Goal: Transaction & Acquisition: Purchase product/service

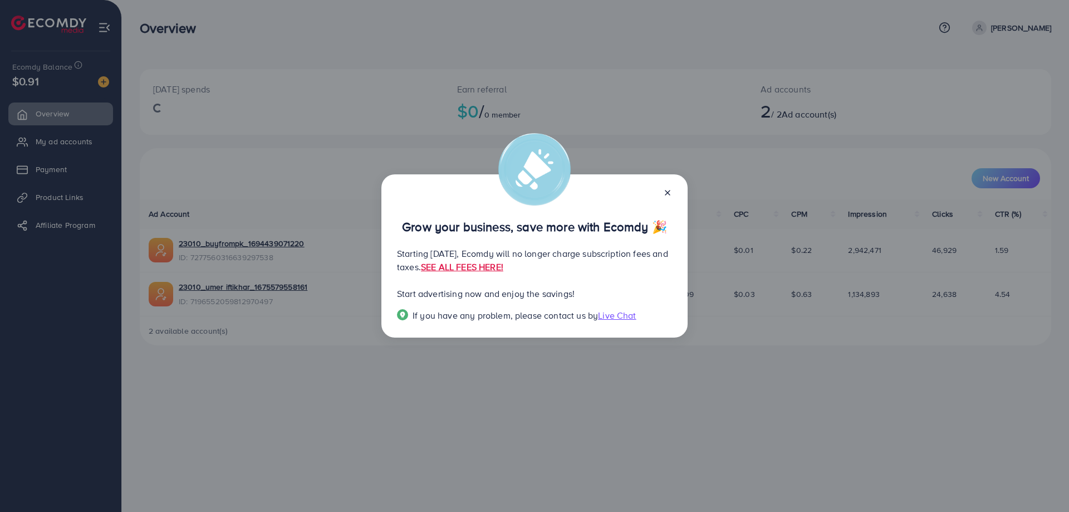
click at [664, 191] on icon at bounding box center [667, 192] width 9 height 9
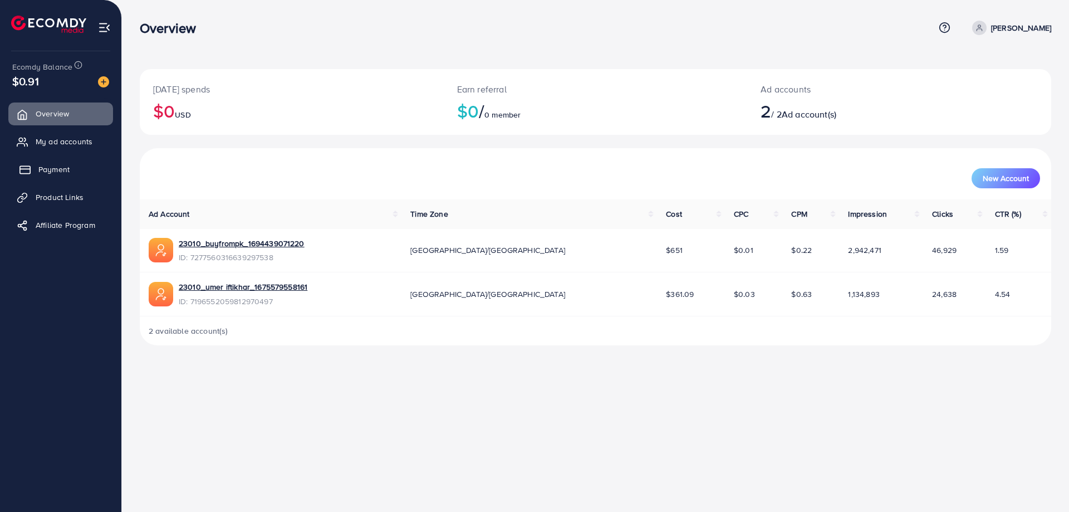
click at [63, 164] on span "Payment" at bounding box center [53, 169] width 31 height 11
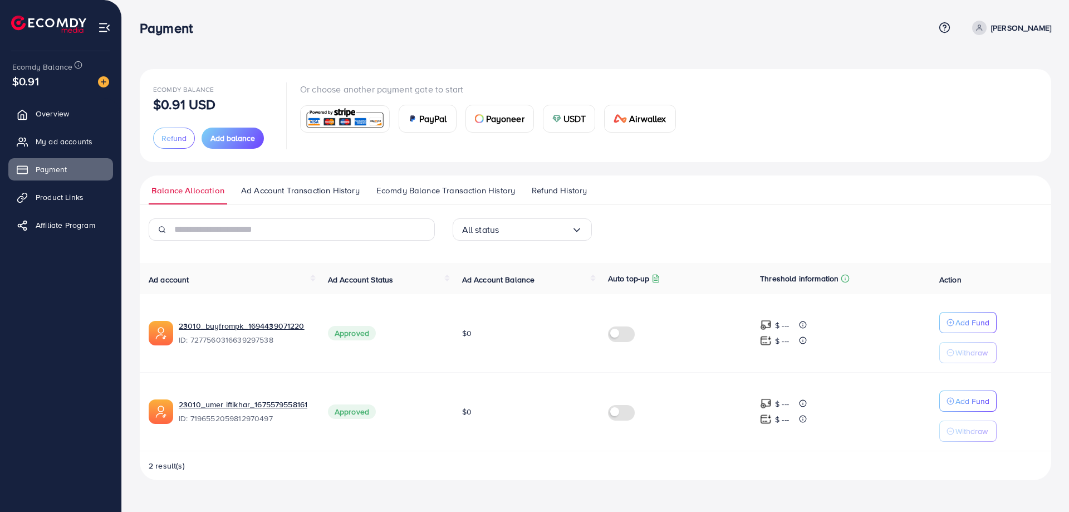
click at [346, 124] on img at bounding box center [345, 119] width 82 height 24
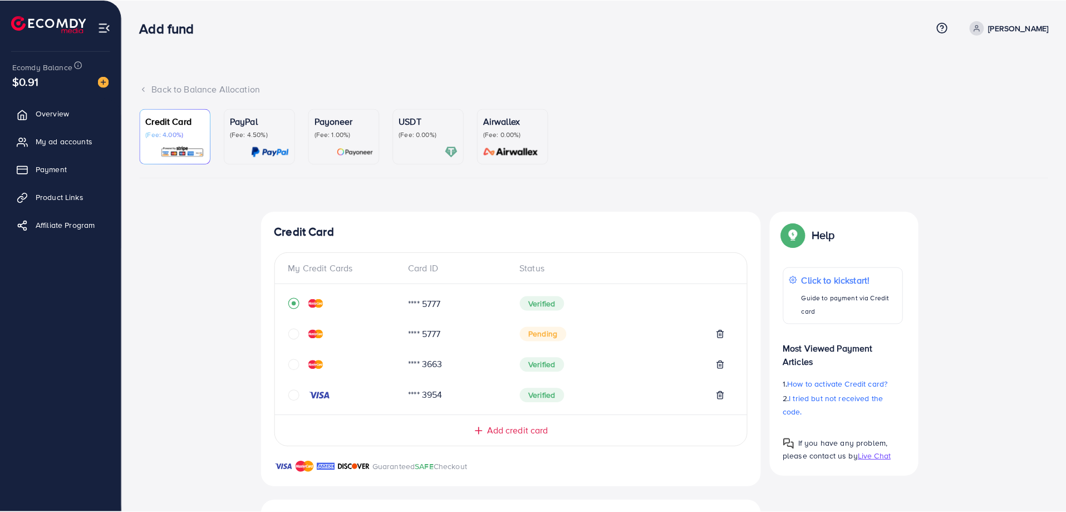
scroll to position [229, 0]
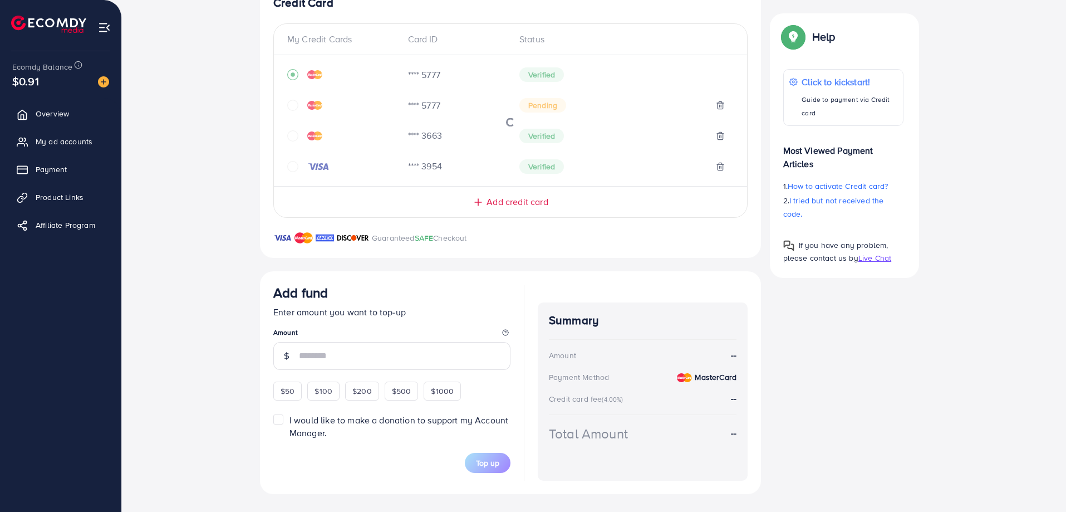
click at [298, 392] on div "$50" at bounding box center [287, 390] width 28 height 19
type input "**"
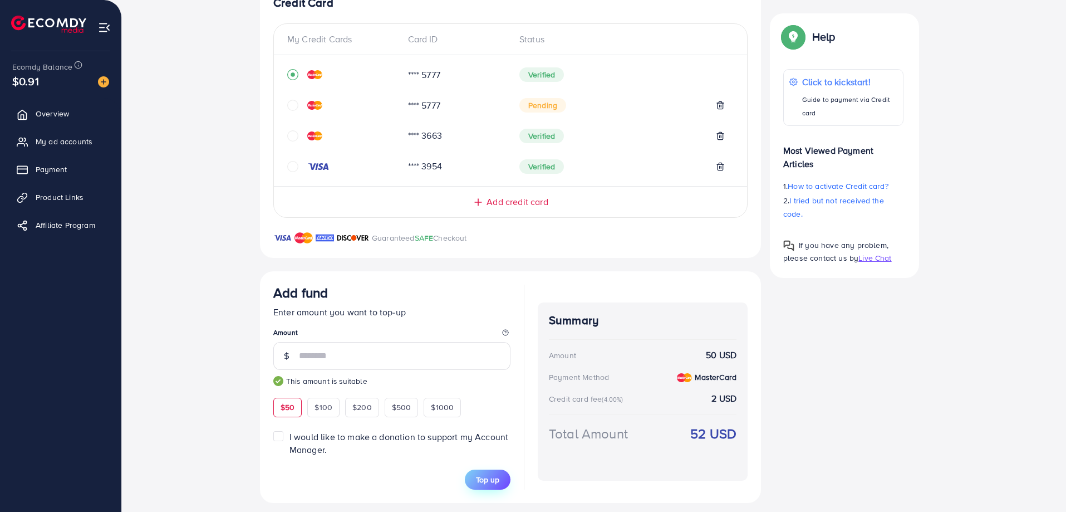
click at [485, 485] on span "Top up" at bounding box center [487, 479] width 23 height 11
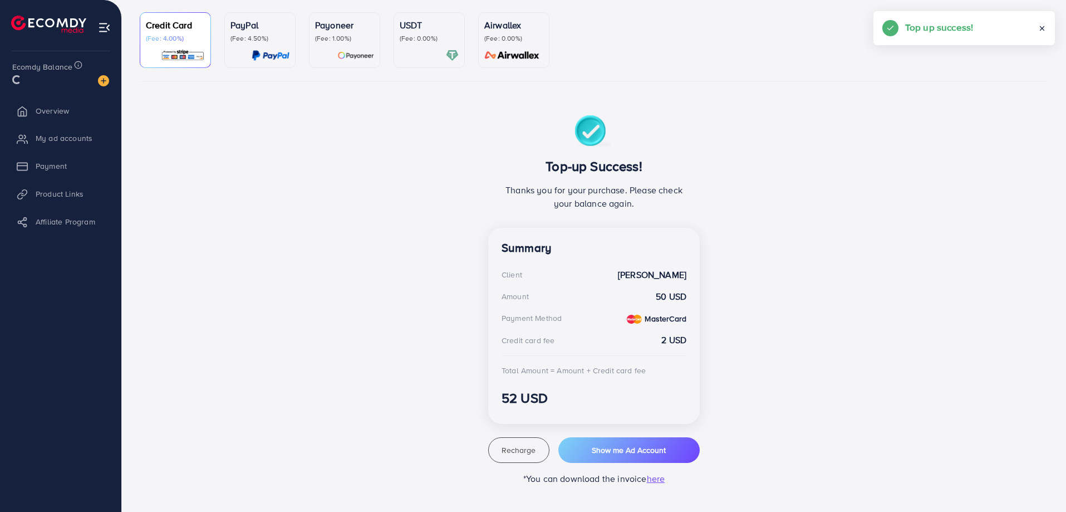
scroll to position [96, 0]
click at [643, 460] on button "Show me Ad Account" at bounding box center [628, 450] width 141 height 26
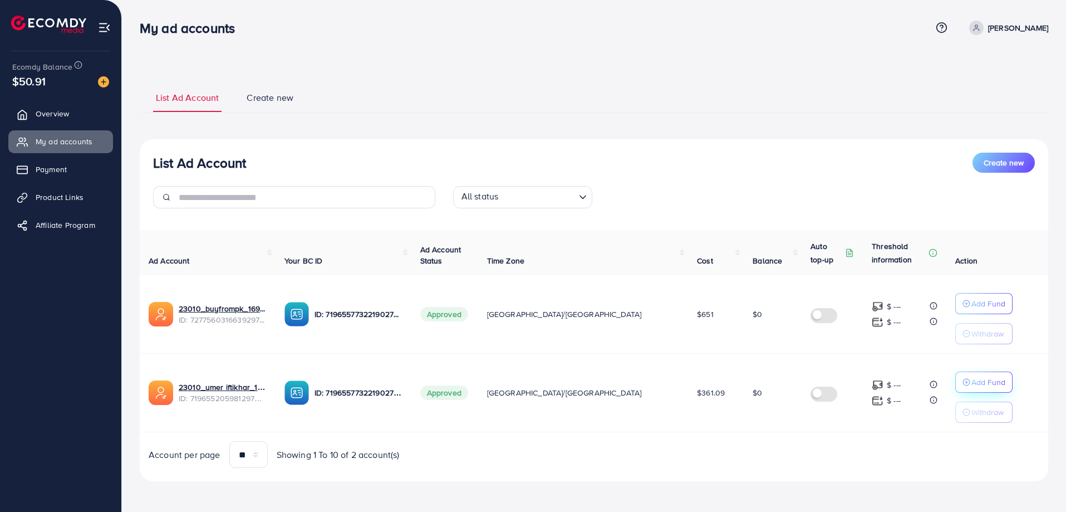
click at [972, 379] on p "Add Fund" at bounding box center [989, 381] width 34 height 13
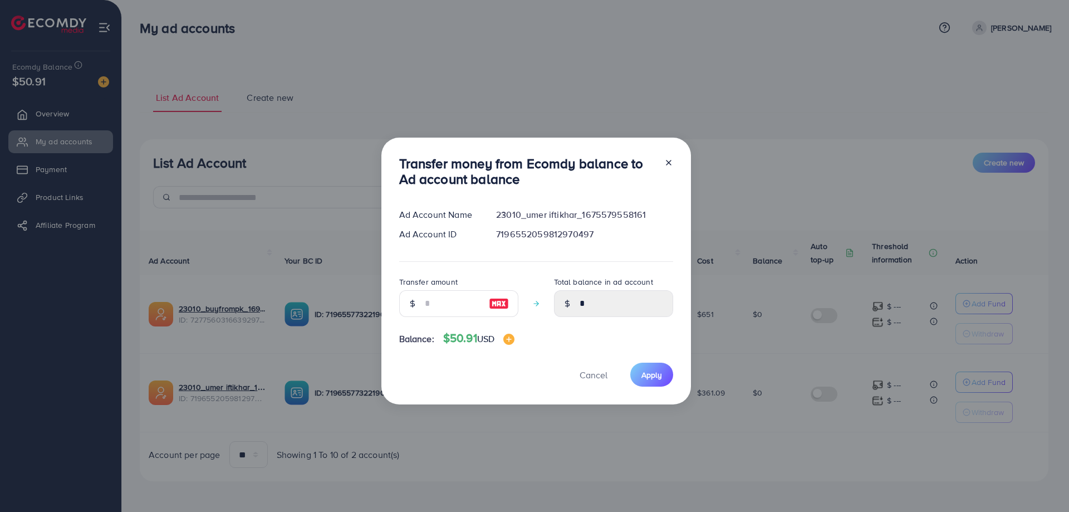
click at [493, 303] on img at bounding box center [499, 303] width 20 height 13
type input "**"
type input "*****"
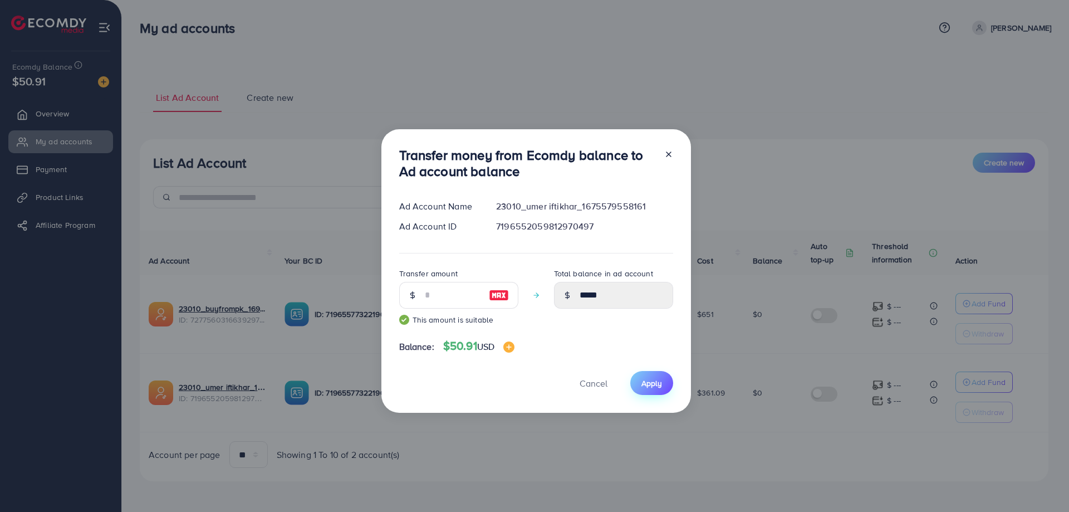
click at [651, 382] on span "Apply" at bounding box center [651, 382] width 21 height 11
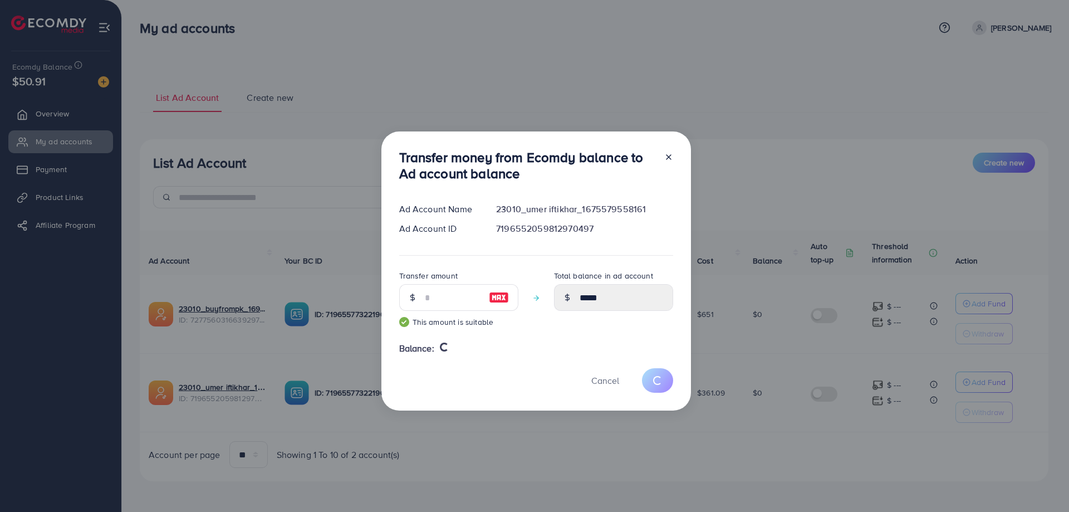
type input "*"
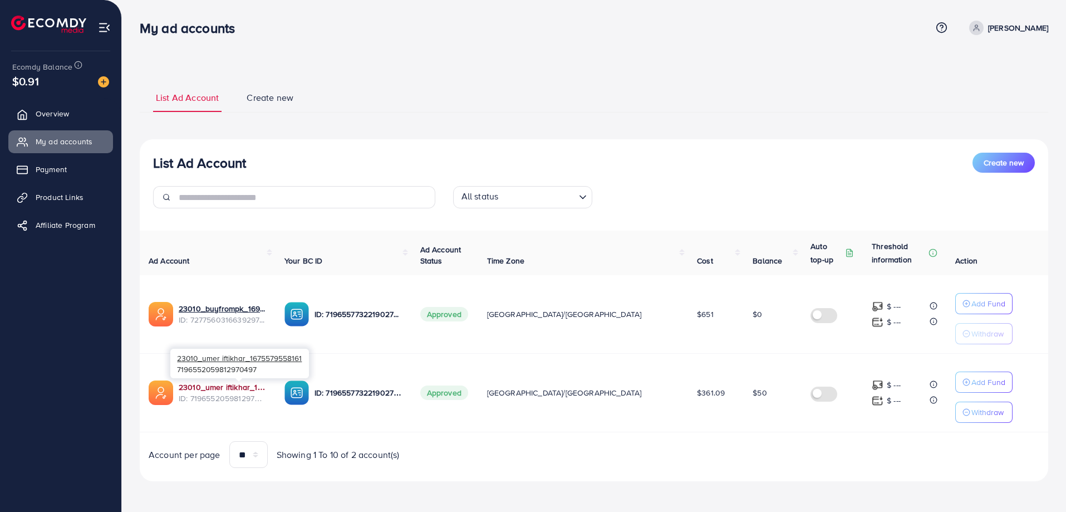
click at [267, 386] on link "23010_umer iftikhar_1675579558161" at bounding box center [223, 386] width 88 height 11
